Goal: Navigation & Orientation: Find specific page/section

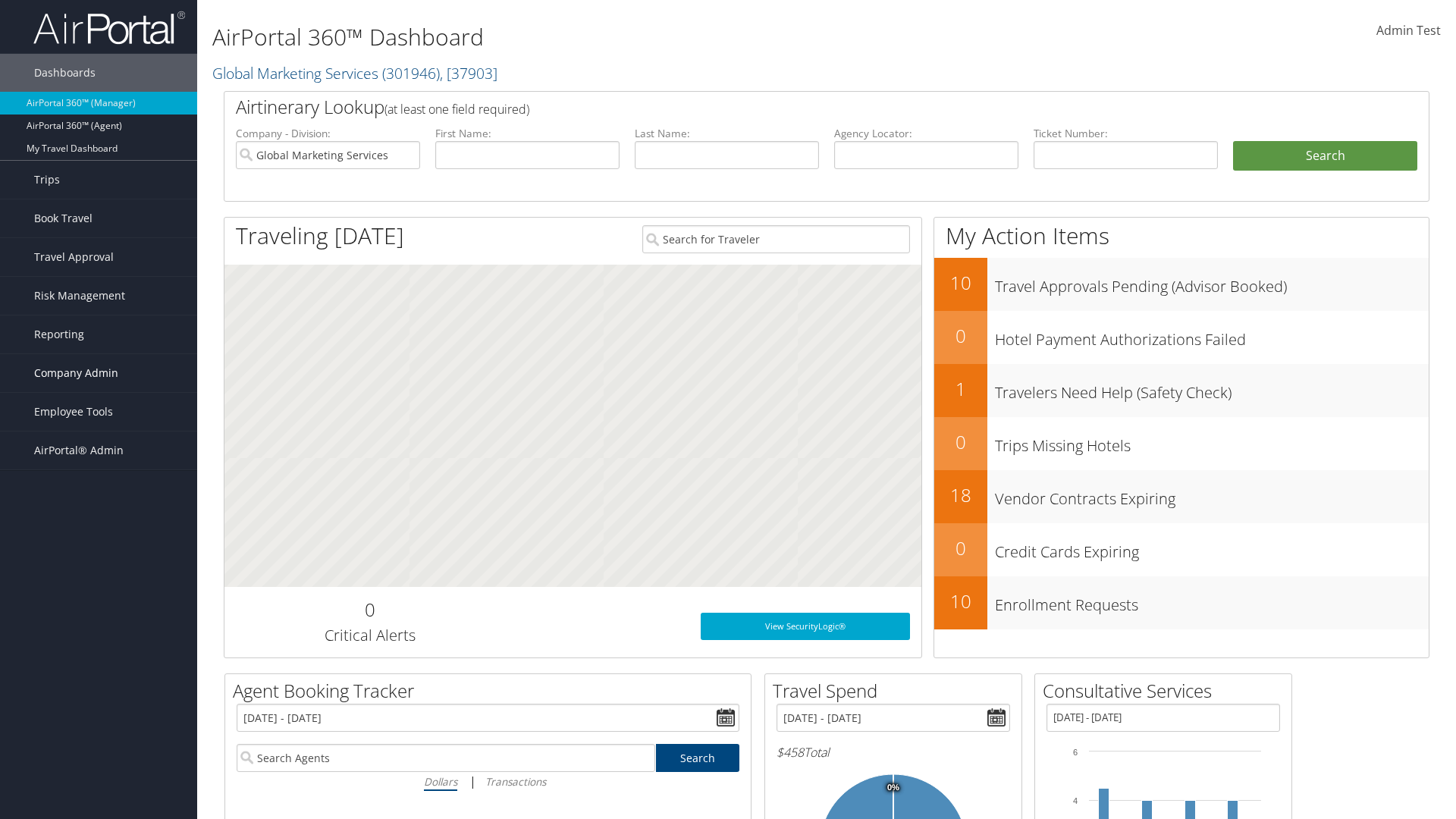
click at [98, 373] on span "Company Admin" at bounding box center [75, 373] width 84 height 38
click at [0, 0] on link "Consultative Services" at bounding box center [0, 0] width 0 height 0
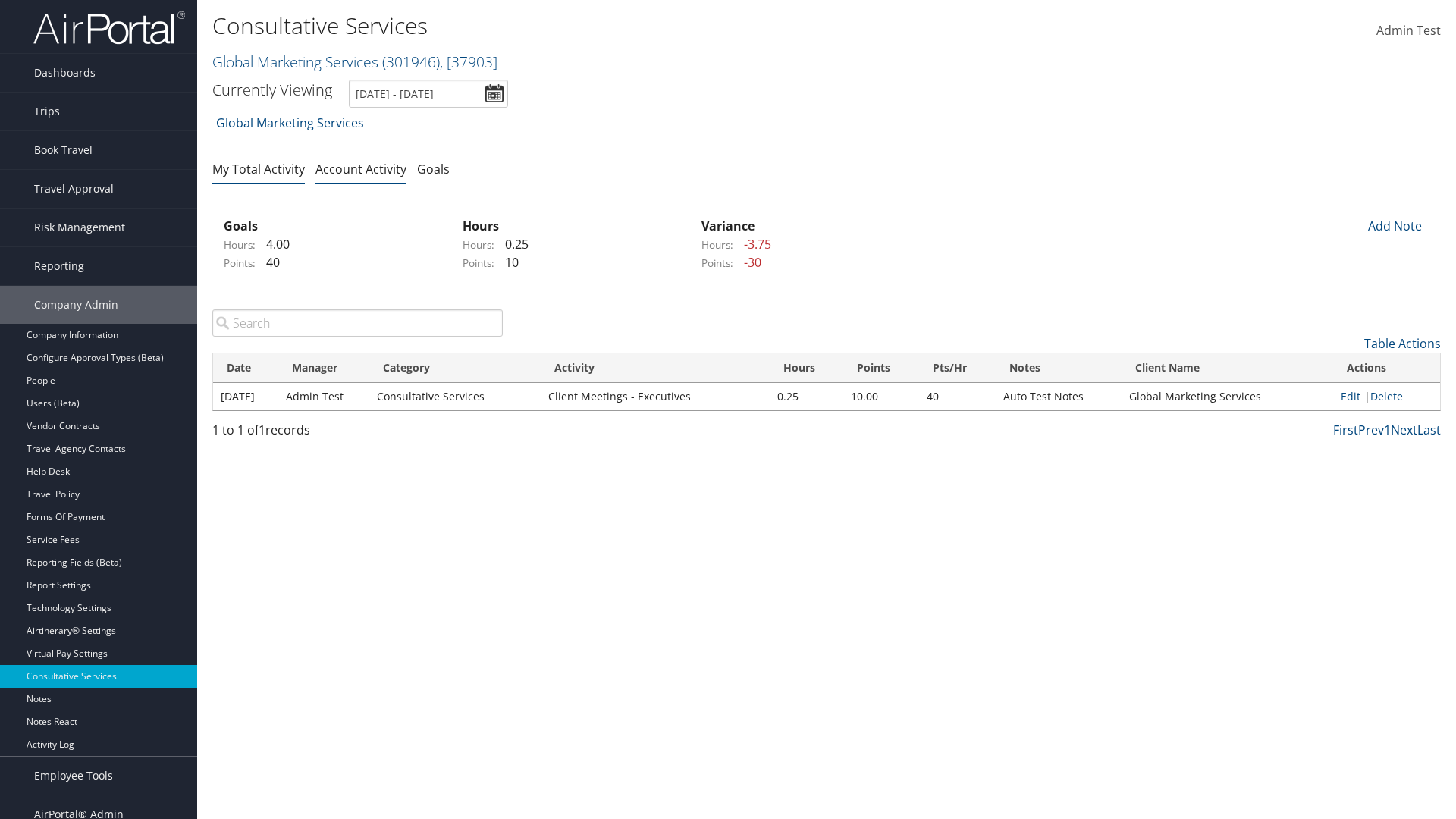
click at [259, 168] on link "My Total Activity" at bounding box center [259, 169] width 93 height 16
